Goal: Task Accomplishment & Management: Use online tool/utility

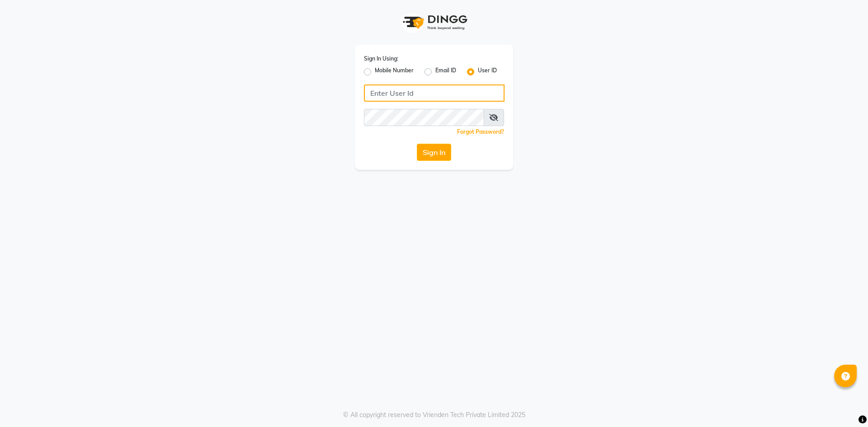
click at [390, 93] on input "Username" at bounding box center [434, 93] width 141 height 17
type input "[PERSON_NAME]"
click at [442, 151] on button "Sign In" at bounding box center [434, 152] width 34 height 17
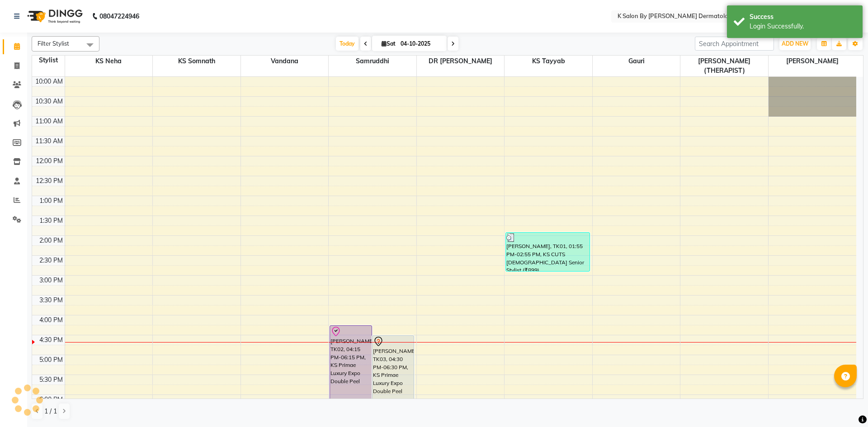
select select "en"
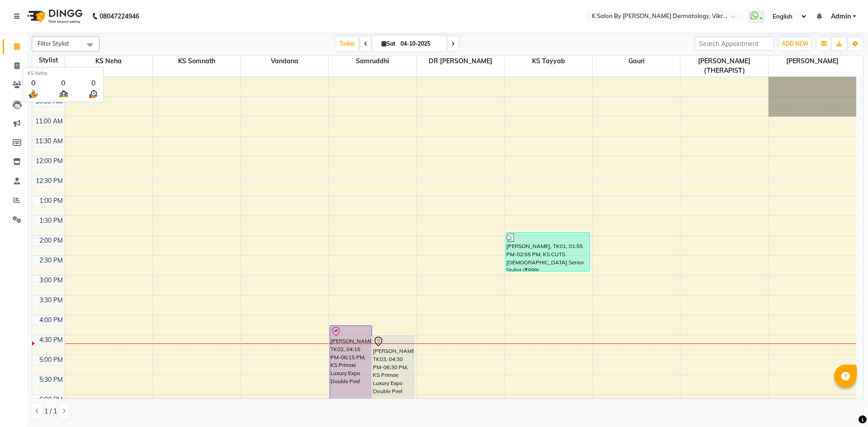
click at [74, 61] on span "KS Neha" at bounding box center [109, 61] width 88 height 11
click at [18, 67] on icon at bounding box center [16, 65] width 5 height 7
select select "service"
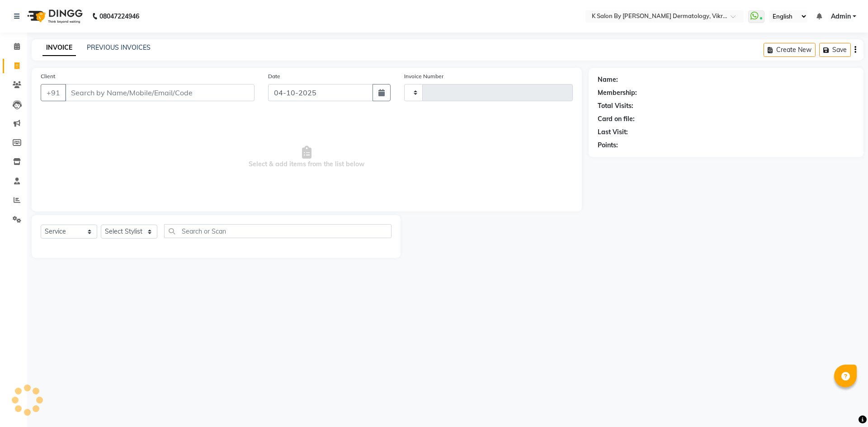
type input "0651"
select select "6798"
click at [184, 95] on input "Client" at bounding box center [159, 92] width 189 height 17
click at [212, 90] on input "Client" at bounding box center [159, 92] width 189 height 17
click at [295, 33] on div "08047224946 Select Location × K Salon By [PERSON_NAME] Dermatology, Vikroli Wha…" at bounding box center [434, 213] width 868 height 427
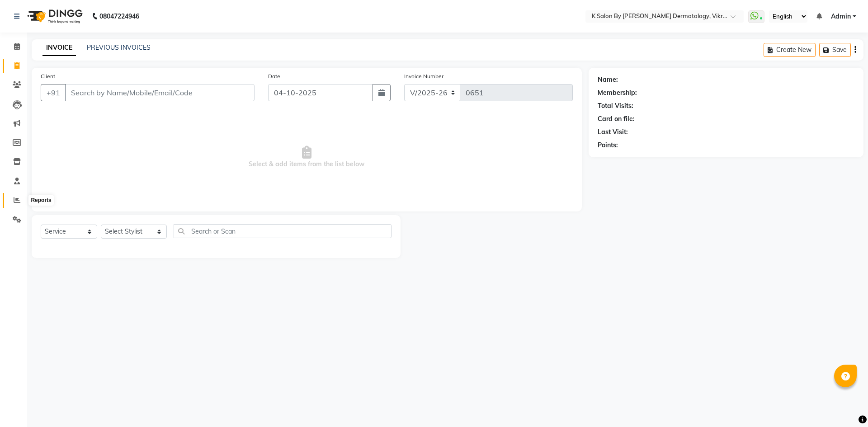
click at [15, 198] on icon at bounding box center [17, 200] width 7 height 7
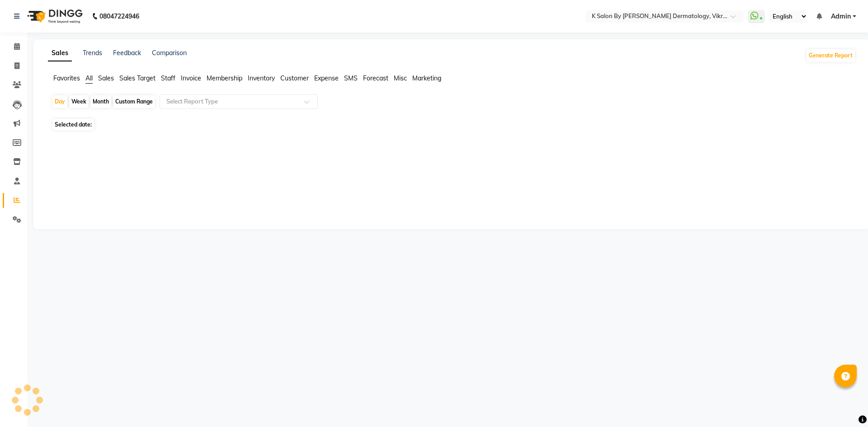
click at [103, 101] on div "Month" at bounding box center [100, 101] width 21 height 13
